Goal: Task Accomplishment & Management: Complete application form

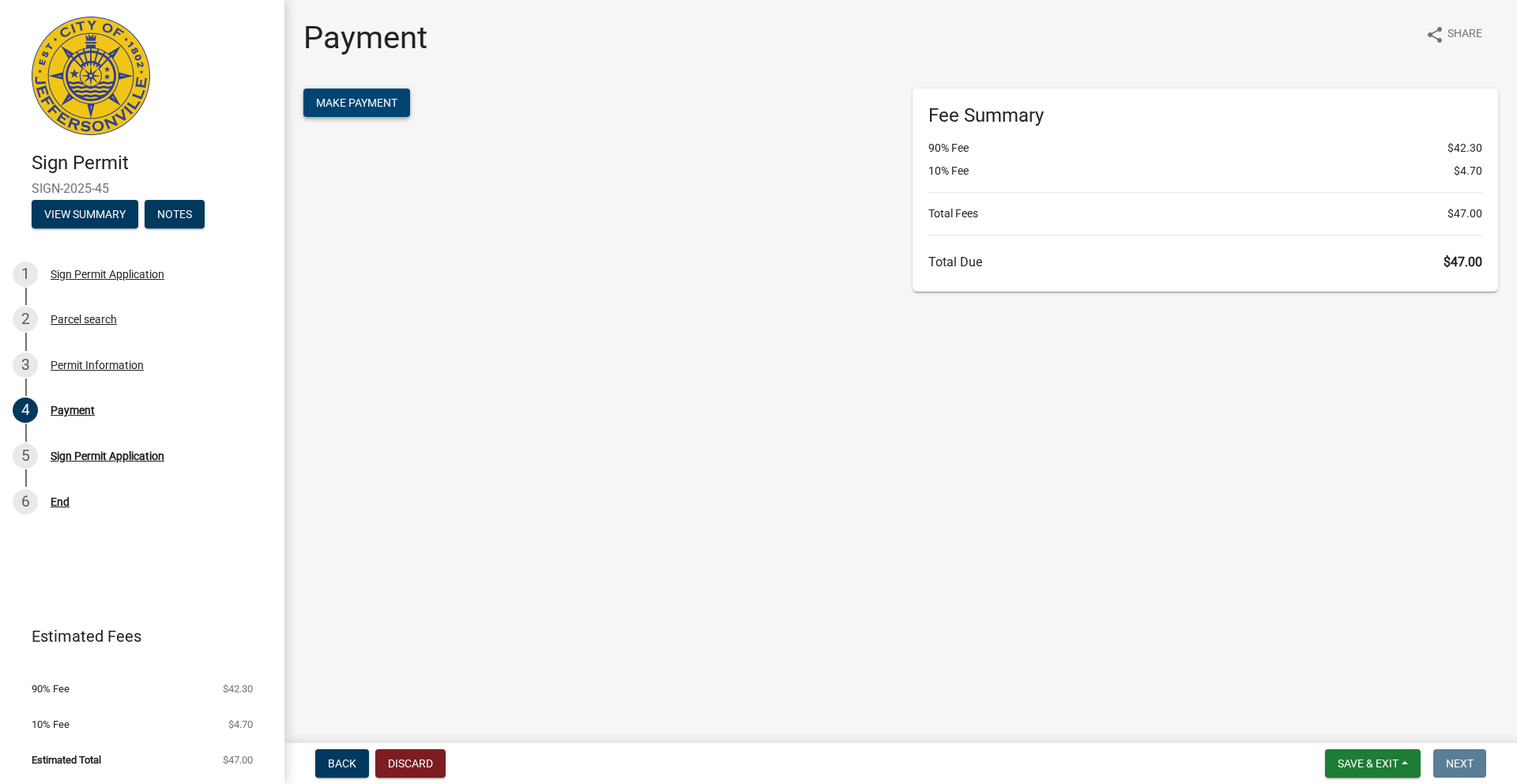
click at [363, 108] on button "Make Payment" at bounding box center [356, 102] width 106 height 28
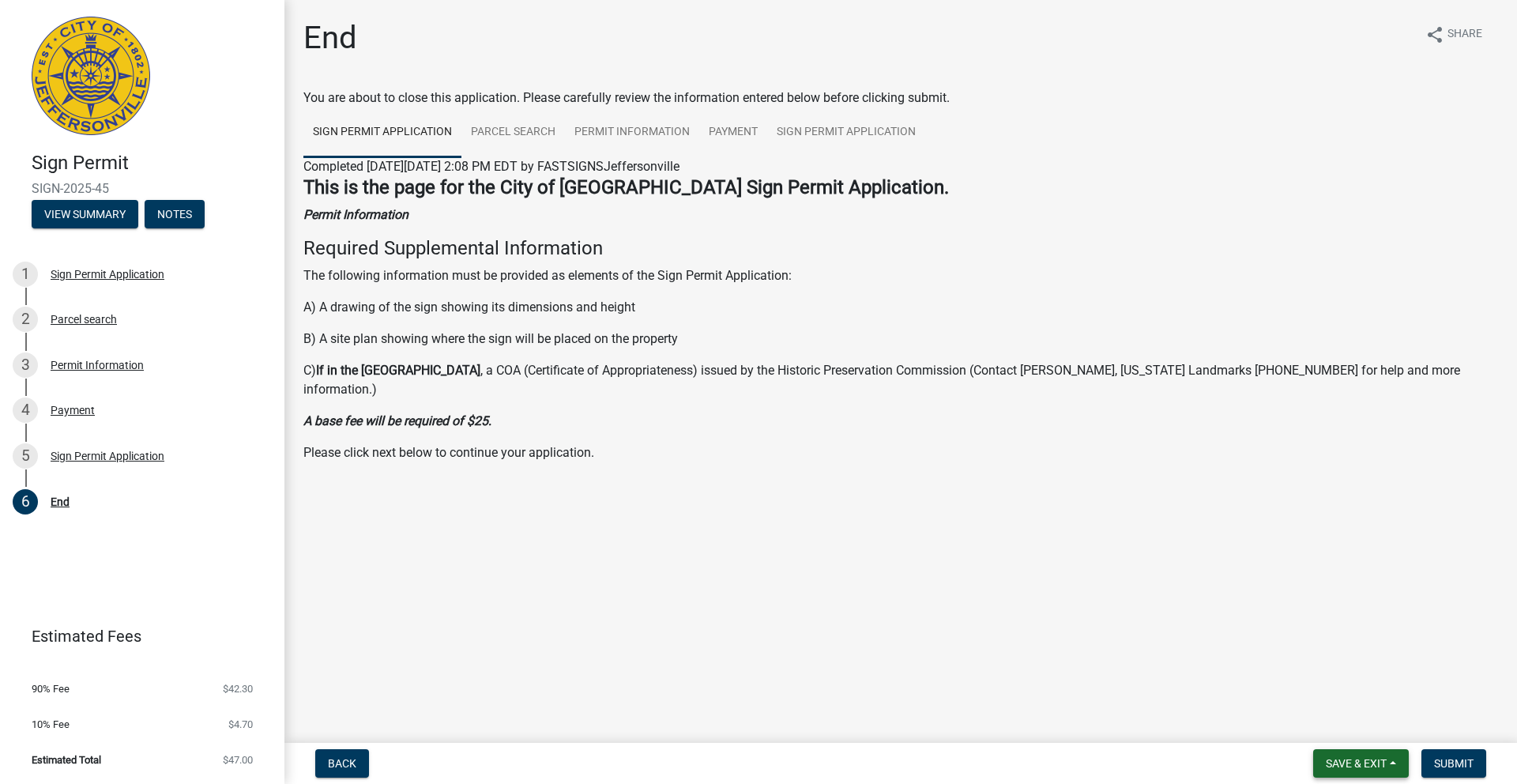
click at [1373, 759] on span "Save & Exit" at bounding box center [1356, 763] width 60 height 13
click at [1350, 729] on button "Save & Exit" at bounding box center [1346, 722] width 127 height 38
